Goal: Transaction & Acquisition: Purchase product/service

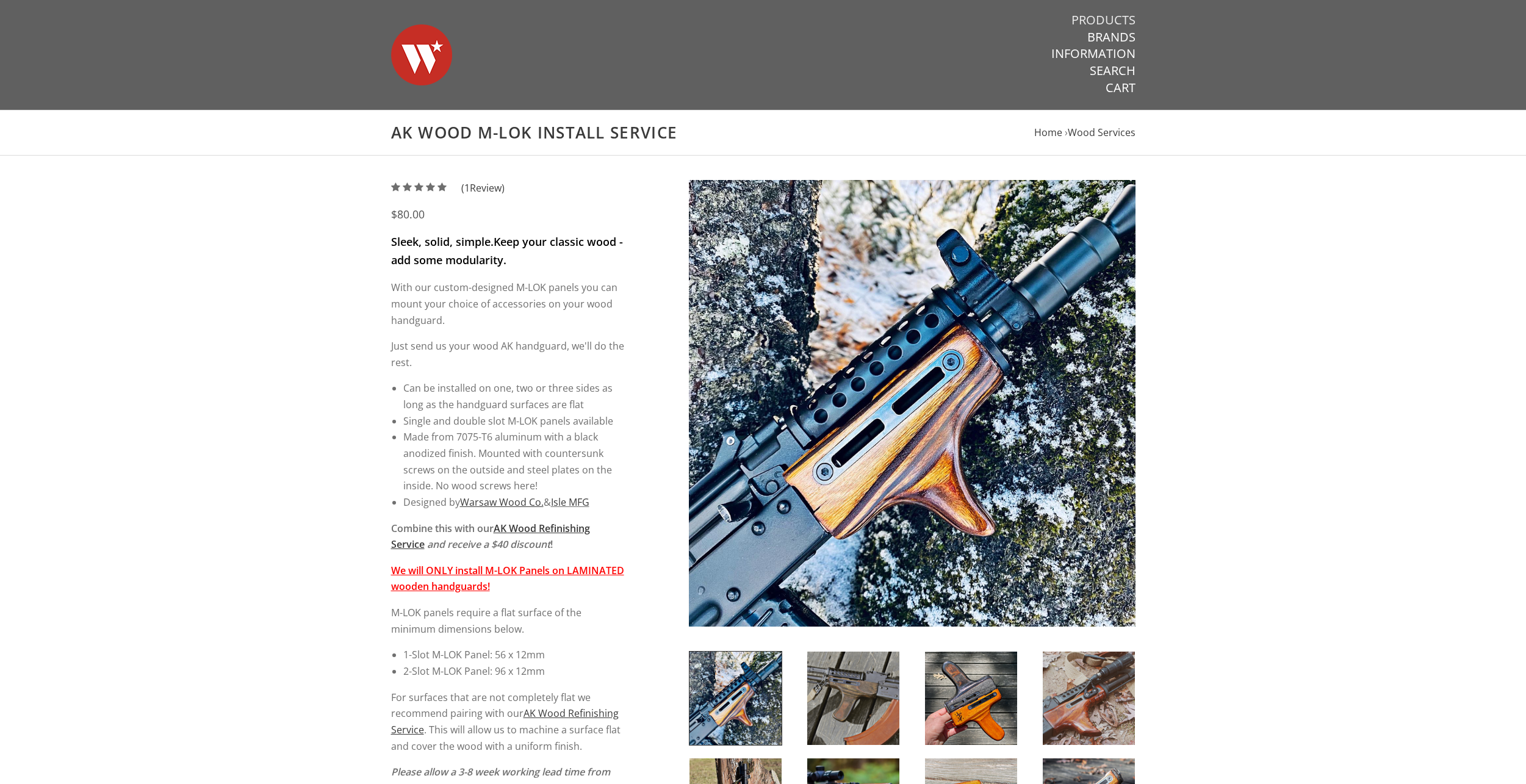
click at [1109, 20] on link "Products" at bounding box center [1104, 20] width 64 height 16
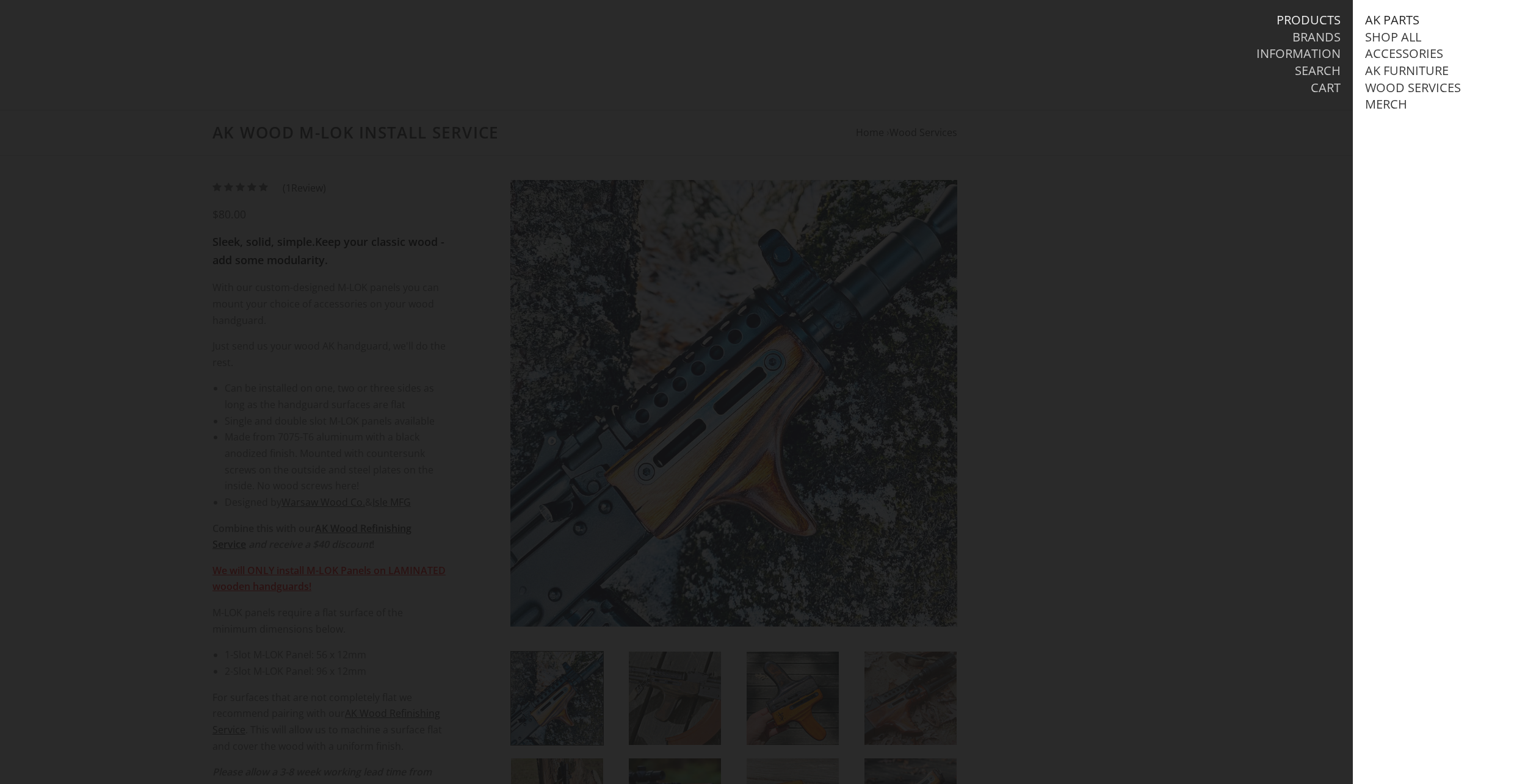
click at [1402, 19] on link "AK Parts" at bounding box center [1392, 20] width 54 height 16
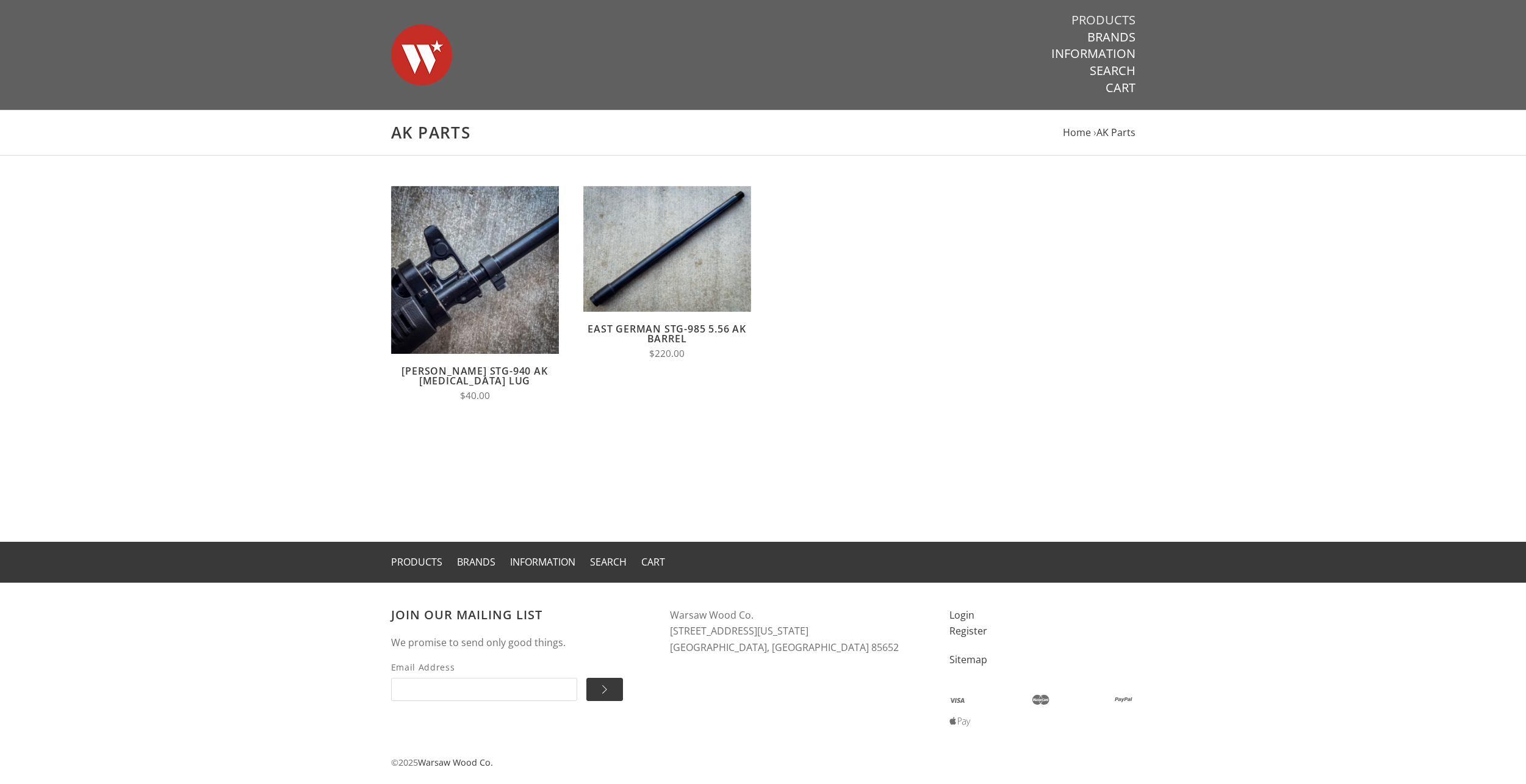
click at [1084, 12] on link "Products" at bounding box center [1104, 20] width 64 height 16
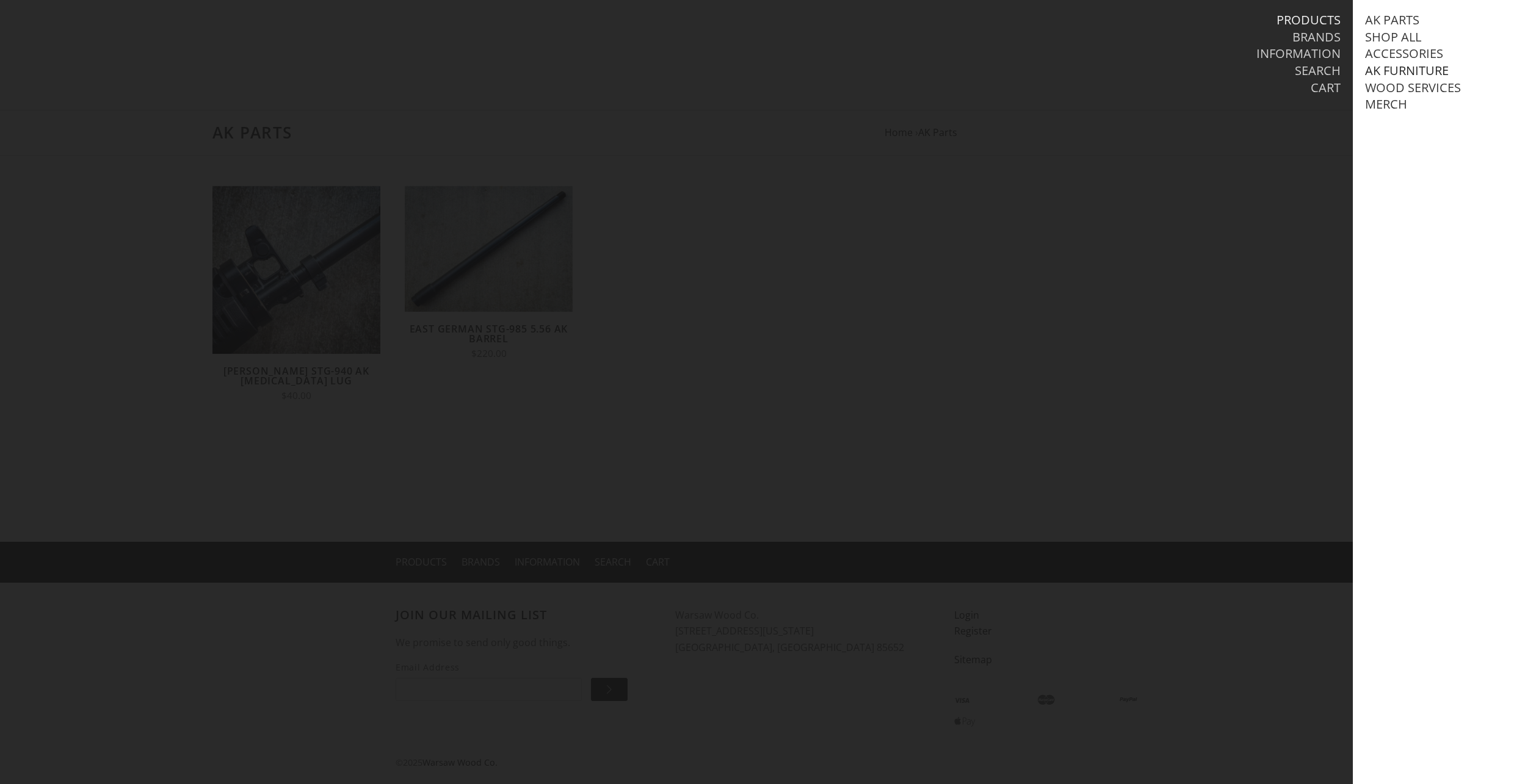
click at [1410, 67] on link "AK Furniture" at bounding box center [1407, 71] width 84 height 16
click at [1423, 129] on link "Handguards" at bounding box center [1420, 122] width 85 height 16
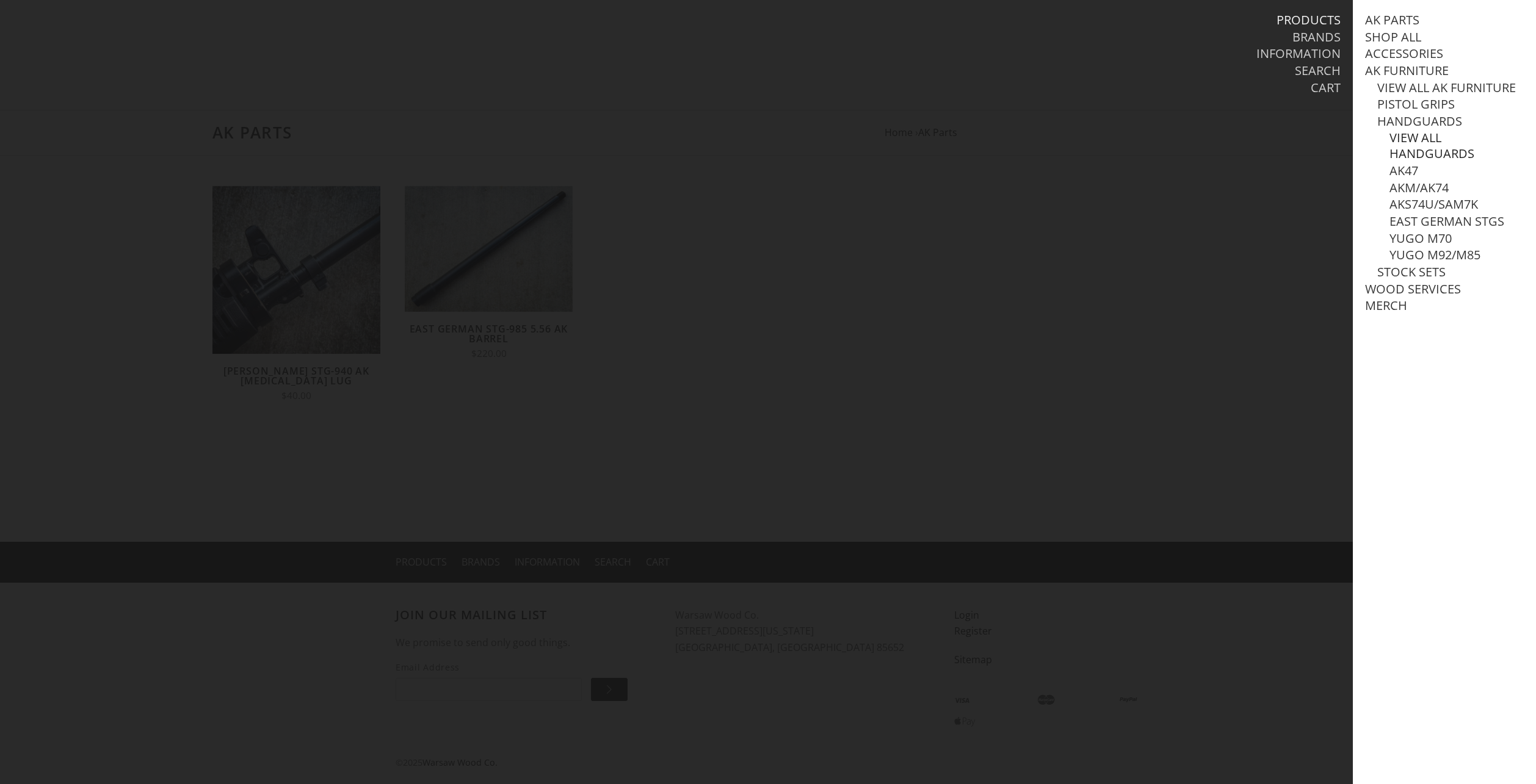
click at [1424, 155] on link "View all Handguards" at bounding box center [1456, 145] width 134 height 32
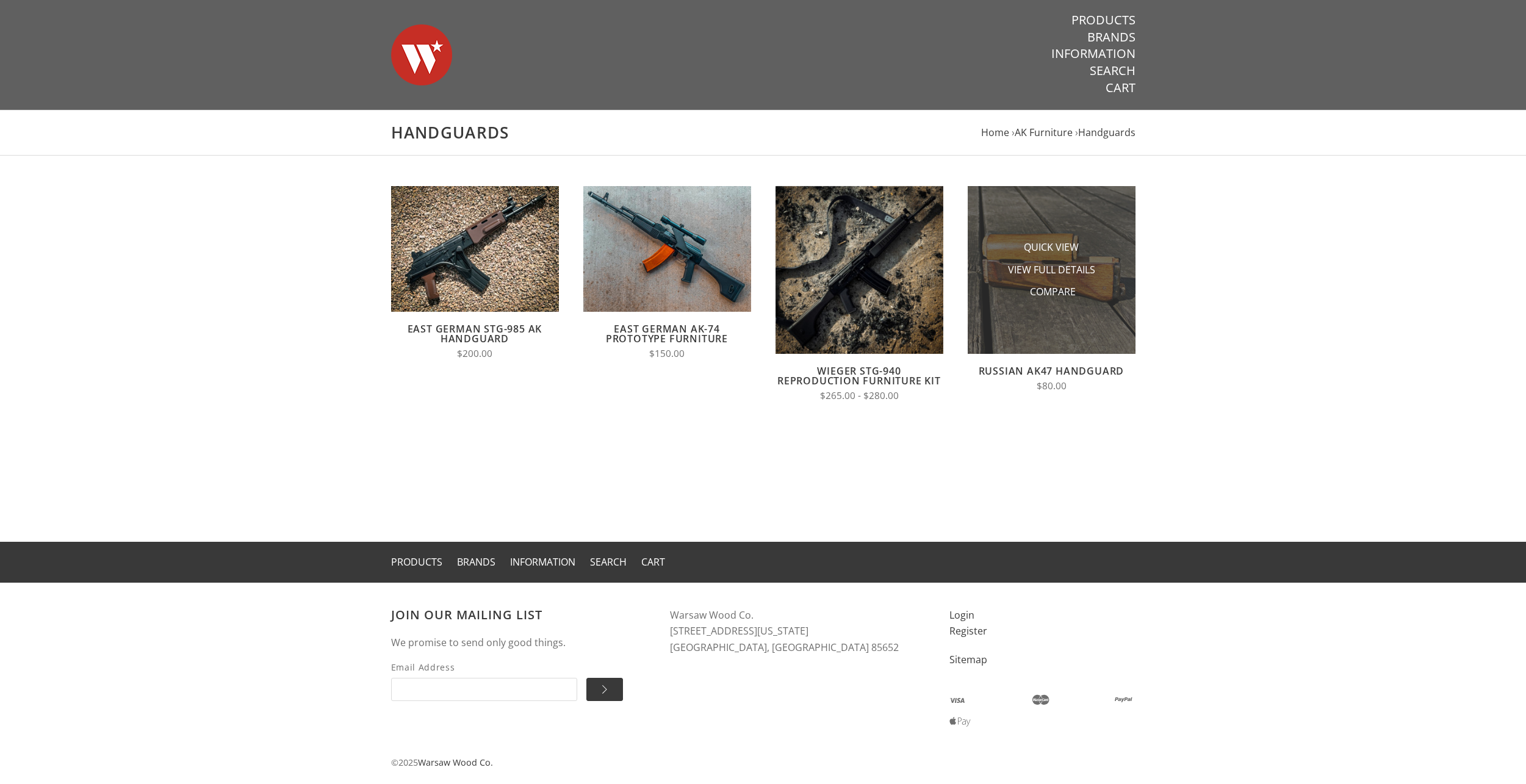
click at [1052, 317] on img at bounding box center [1051, 270] width 168 height 168
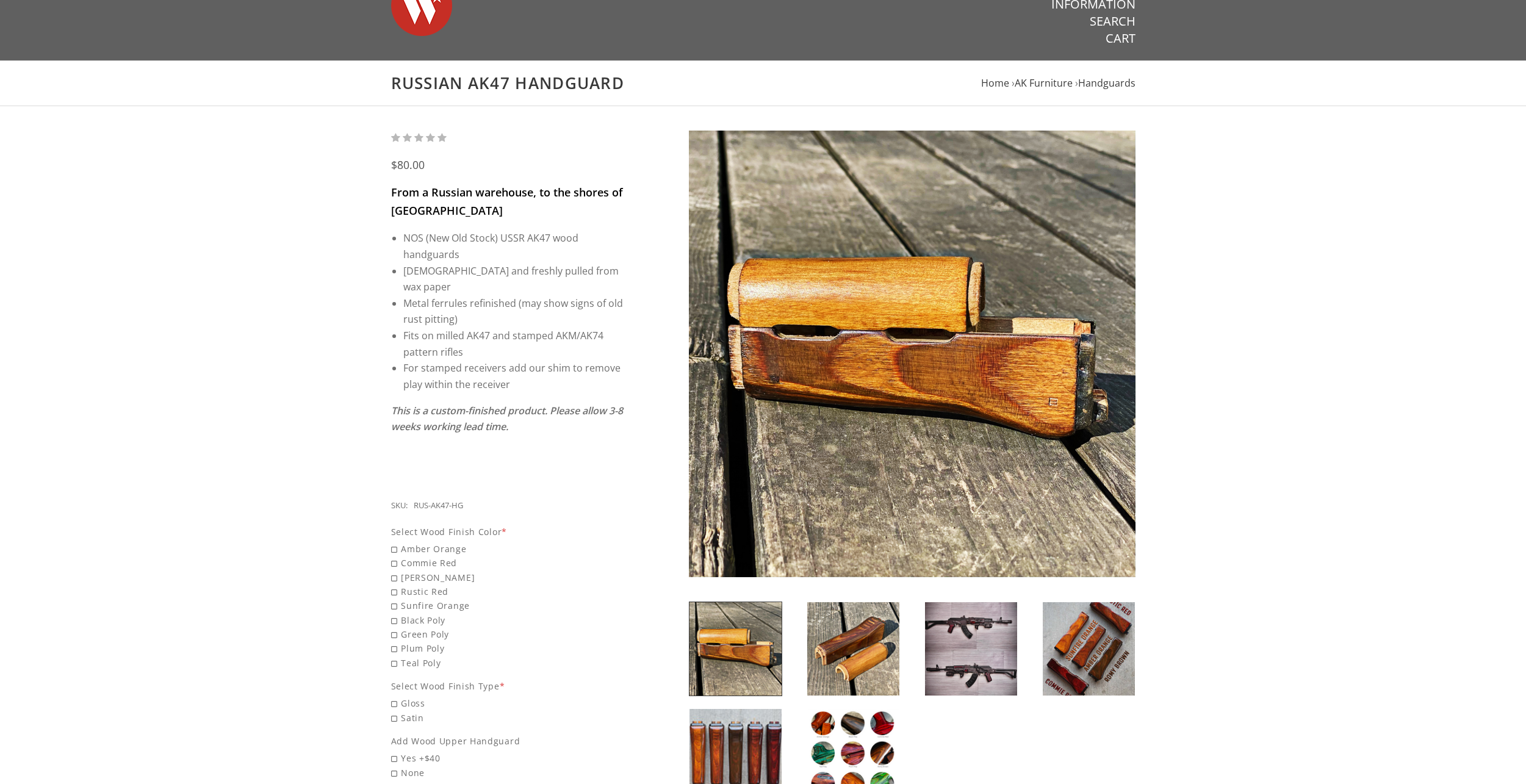
scroll to position [61, 0]
